Goal: Find contact information: Find contact information

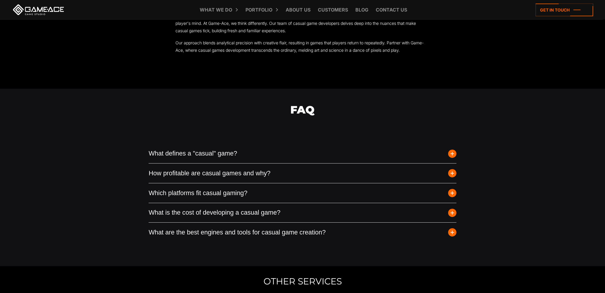
scroll to position [1436, 0]
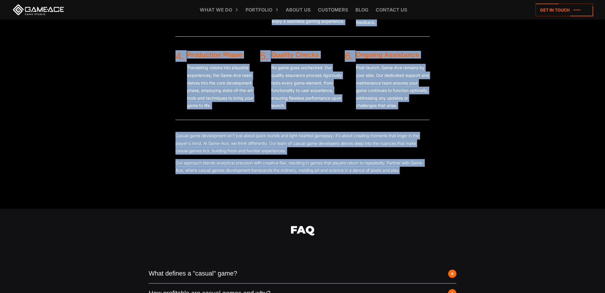
drag, startPoint x: 149, startPoint y: 127, endPoint x: 428, endPoint y: 179, distance: 284.6
copy body "Get started We Expertly Develop Casual Games Of Any Genre Puzzle games Hidden o…"
click at [449, 189] on div "Our Process Of Casual Games Creation 1. Needs Analysis Before diving into the p…" at bounding box center [302, 52] width 315 height 311
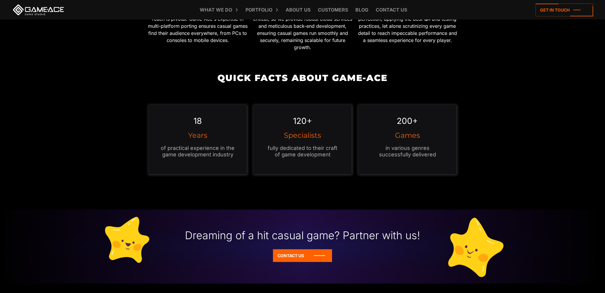
scroll to position [531, 0]
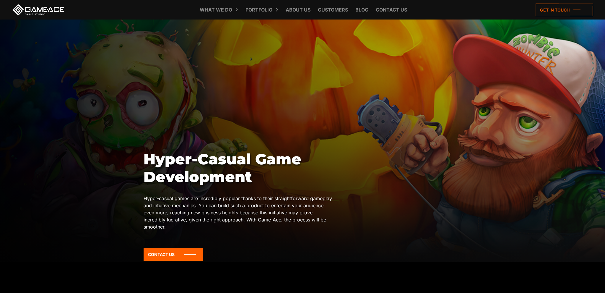
click at [543, 14] on icon at bounding box center [565, 10] width 58 height 13
